Goal: Check status: Check status

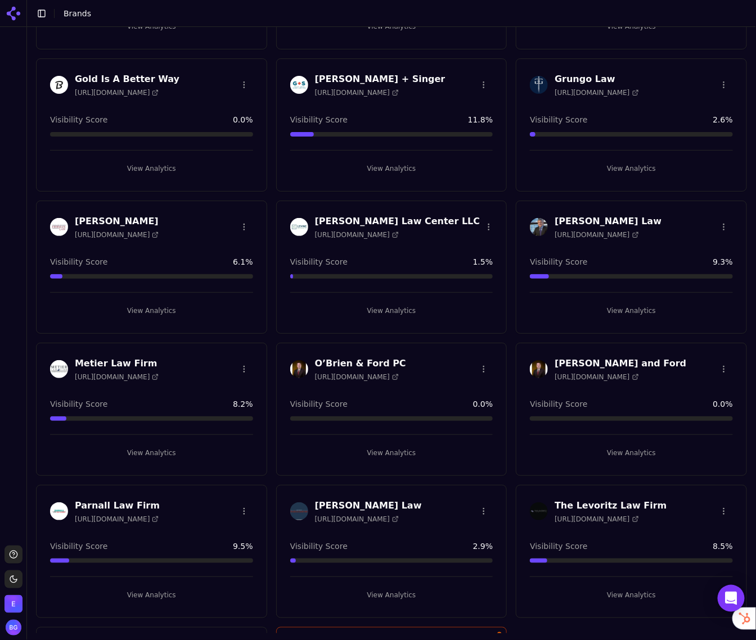
scroll to position [600, 0]
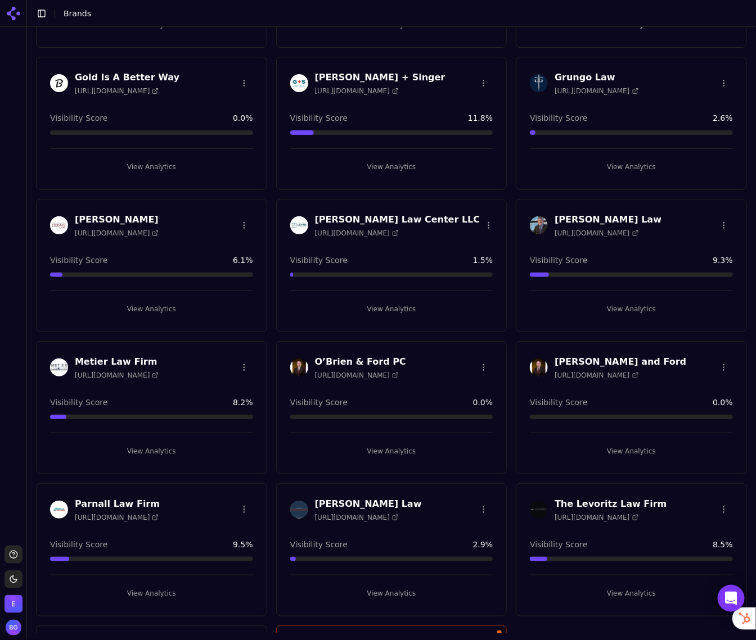
click at [395, 371] on span "[URL][DOMAIN_NAME]" at bounding box center [357, 375] width 84 height 9
drag, startPoint x: 394, startPoint y: 454, endPoint x: 341, endPoint y: 447, distance: 52.8
click at [393, 454] on button "View Analytics" at bounding box center [391, 451] width 203 height 18
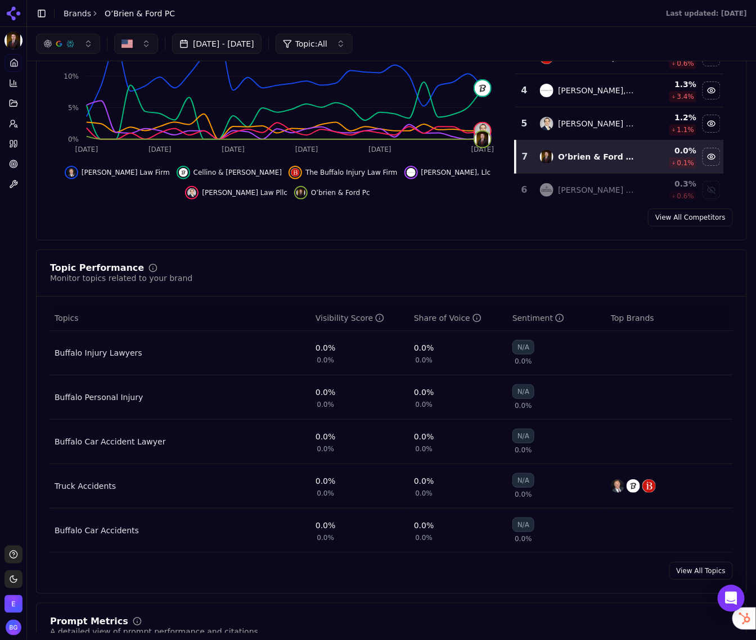
scroll to position [136, 0]
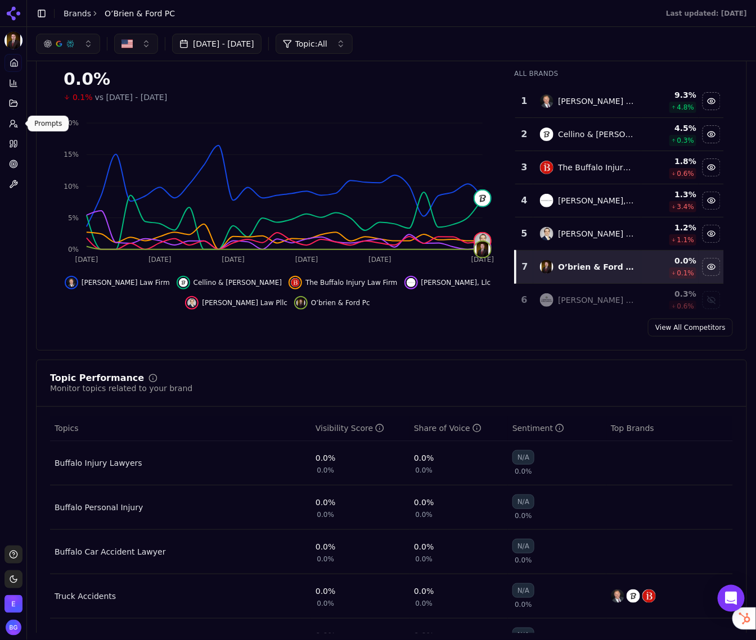
click at [13, 122] on icon at bounding box center [13, 123] width 9 height 9
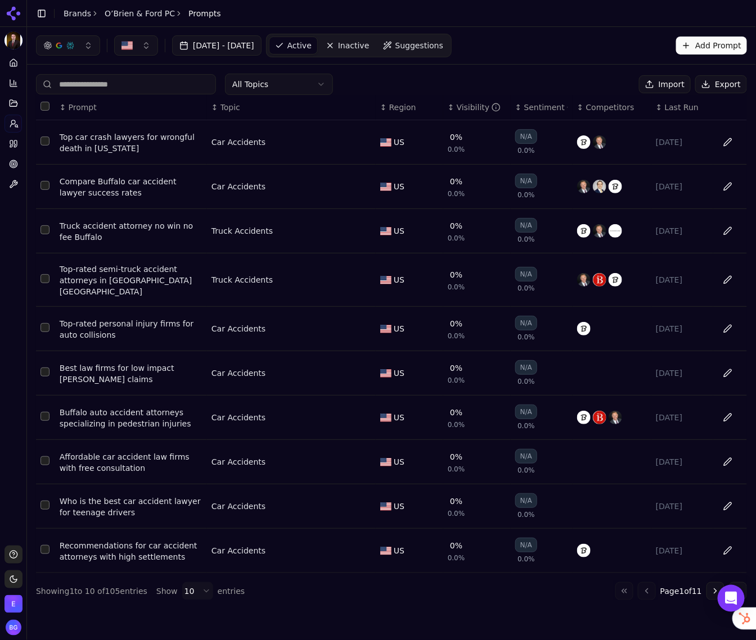
click at [482, 107] on div "Visibility" at bounding box center [479, 107] width 44 height 11
click at [468, 110] on div "Visibility" at bounding box center [479, 107] width 44 height 11
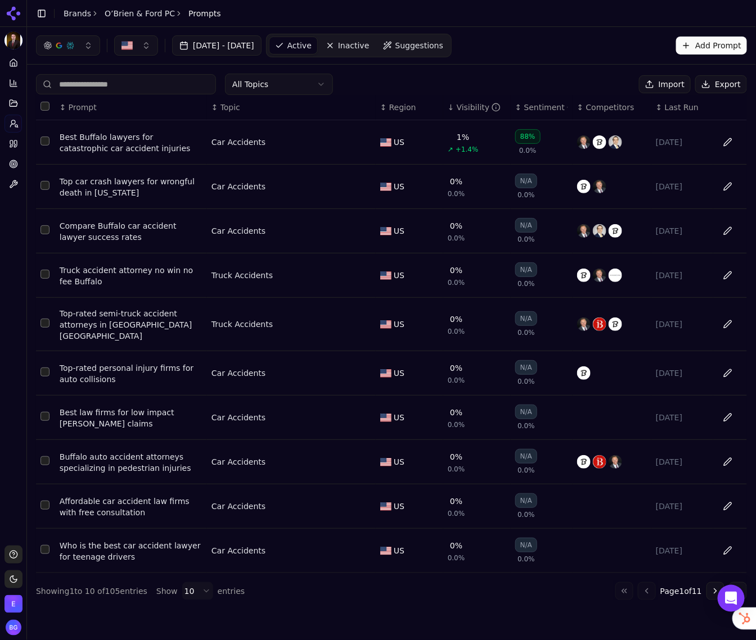
click at [139, 143] on div "Best Buffalo lawyers for catastrophic car accident injuries" at bounding box center [131, 143] width 143 height 22
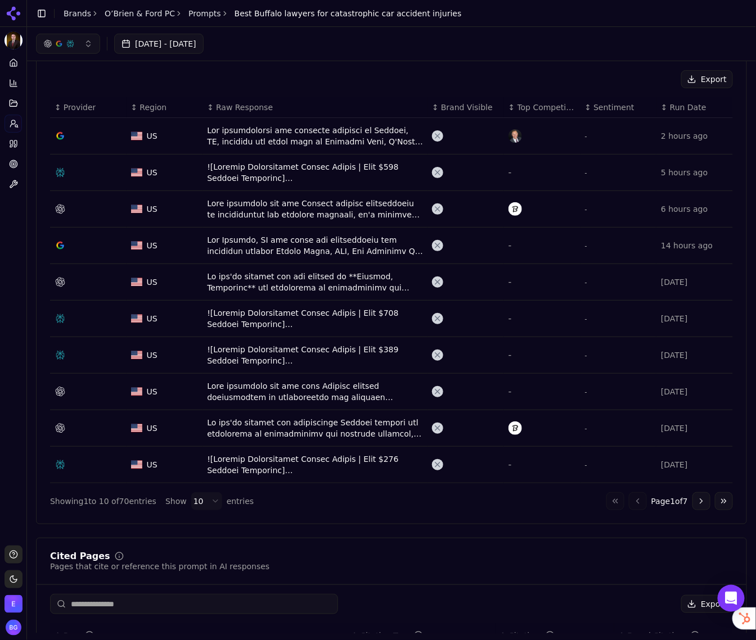
scroll to position [348, 0]
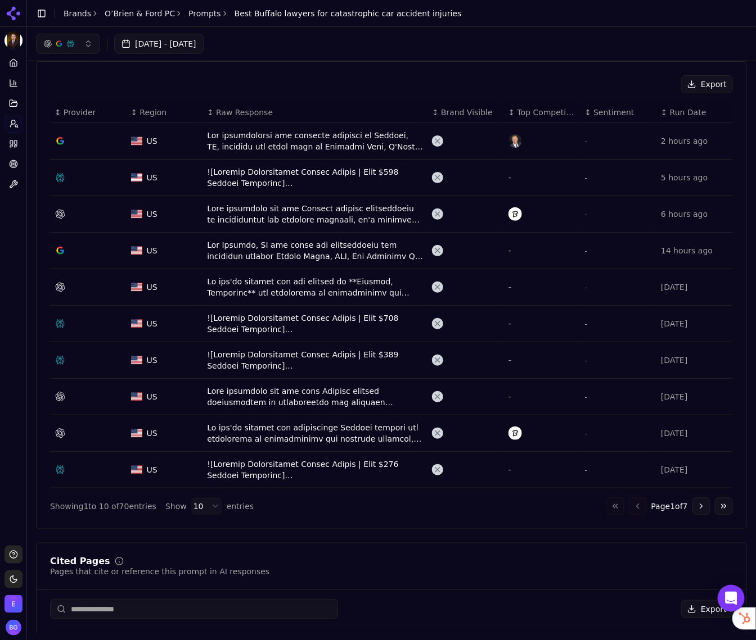
click at [446, 114] on span "Brand Visible" at bounding box center [467, 112] width 52 height 11
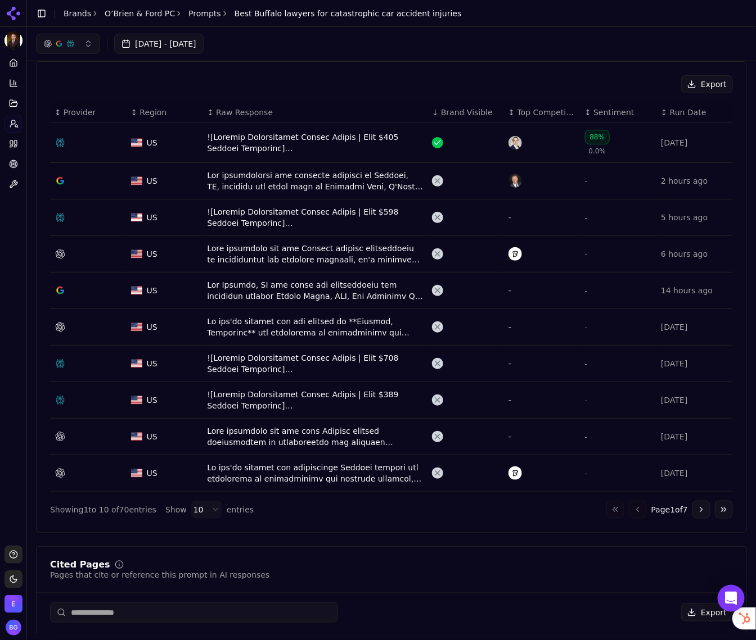
click at [274, 139] on div "Data table" at bounding box center [315, 143] width 216 height 22
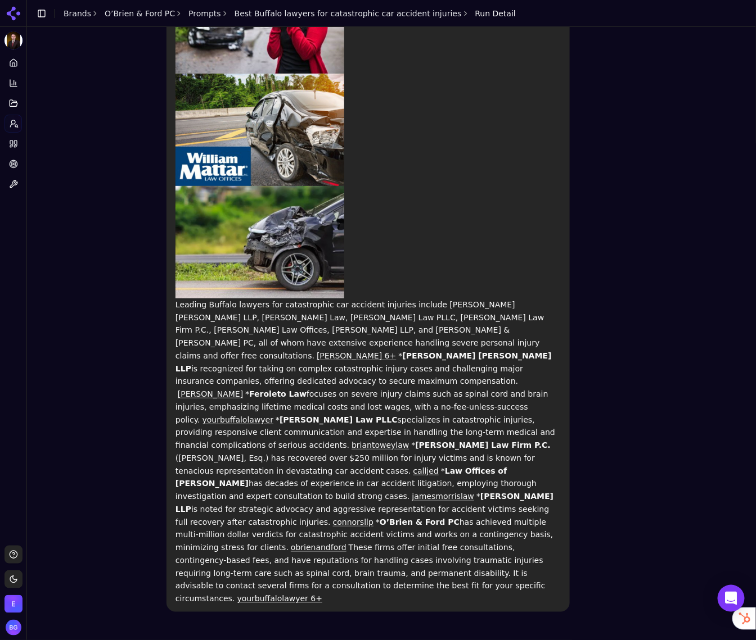
scroll to position [297, 0]
